Goal: Information Seeking & Learning: Learn about a topic

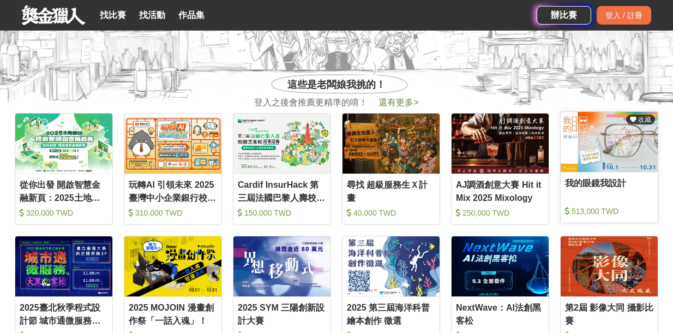
click at [605, 148] on img at bounding box center [608, 142] width 97 height 60
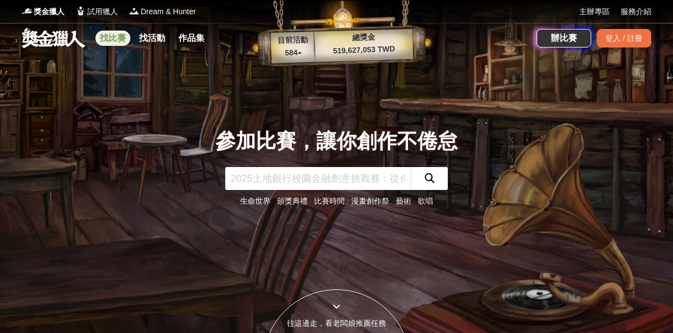
click at [113, 37] on link "找比賽" at bounding box center [112, 38] width 35 height 15
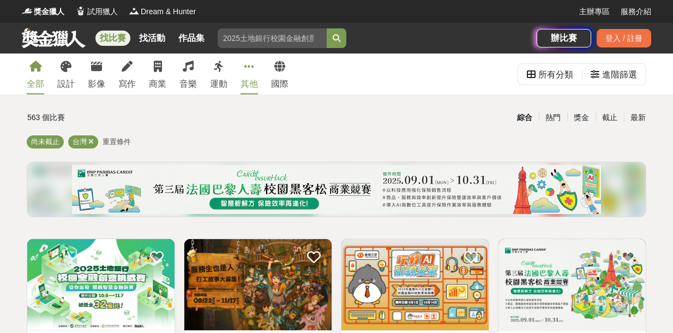
click at [245, 73] on link "其他" at bounding box center [248, 73] width 17 height 41
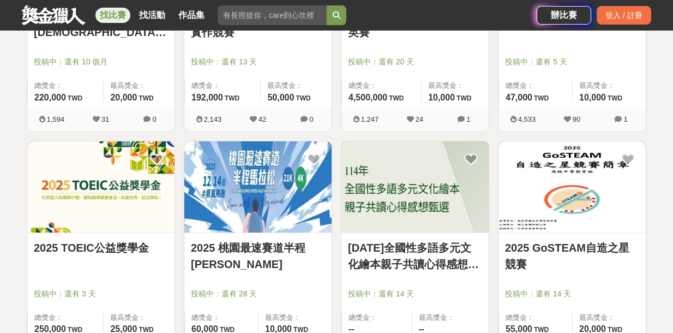
scroll to position [563, 0]
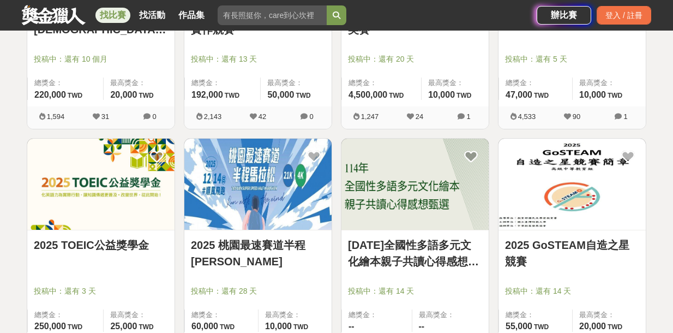
click at [93, 237] on link "2025 TOEIC公益獎學金" at bounding box center [101, 245] width 134 height 16
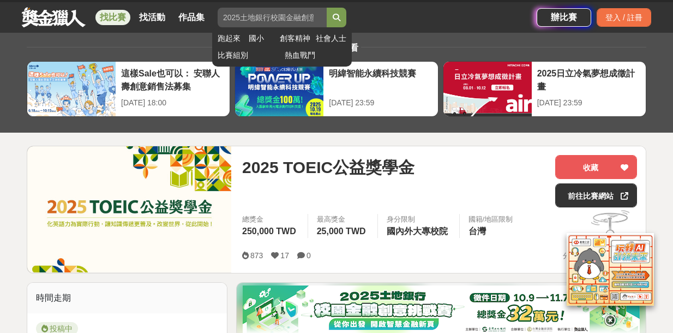
scroll to position [22, 0]
